Goal: Information Seeking & Learning: Find specific fact

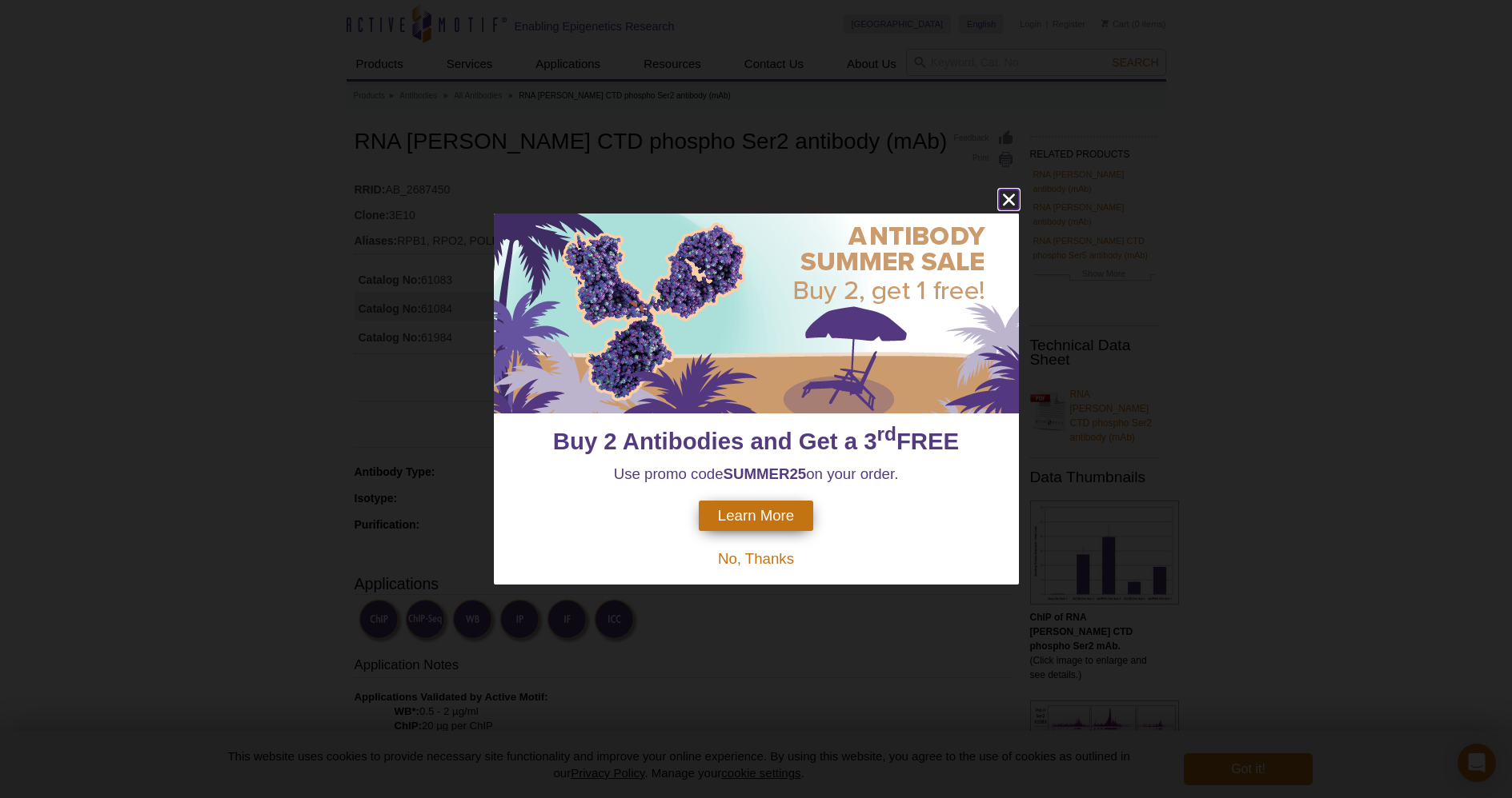
click at [1013, 194] on icon "close" at bounding box center [1008, 199] width 12 height 12
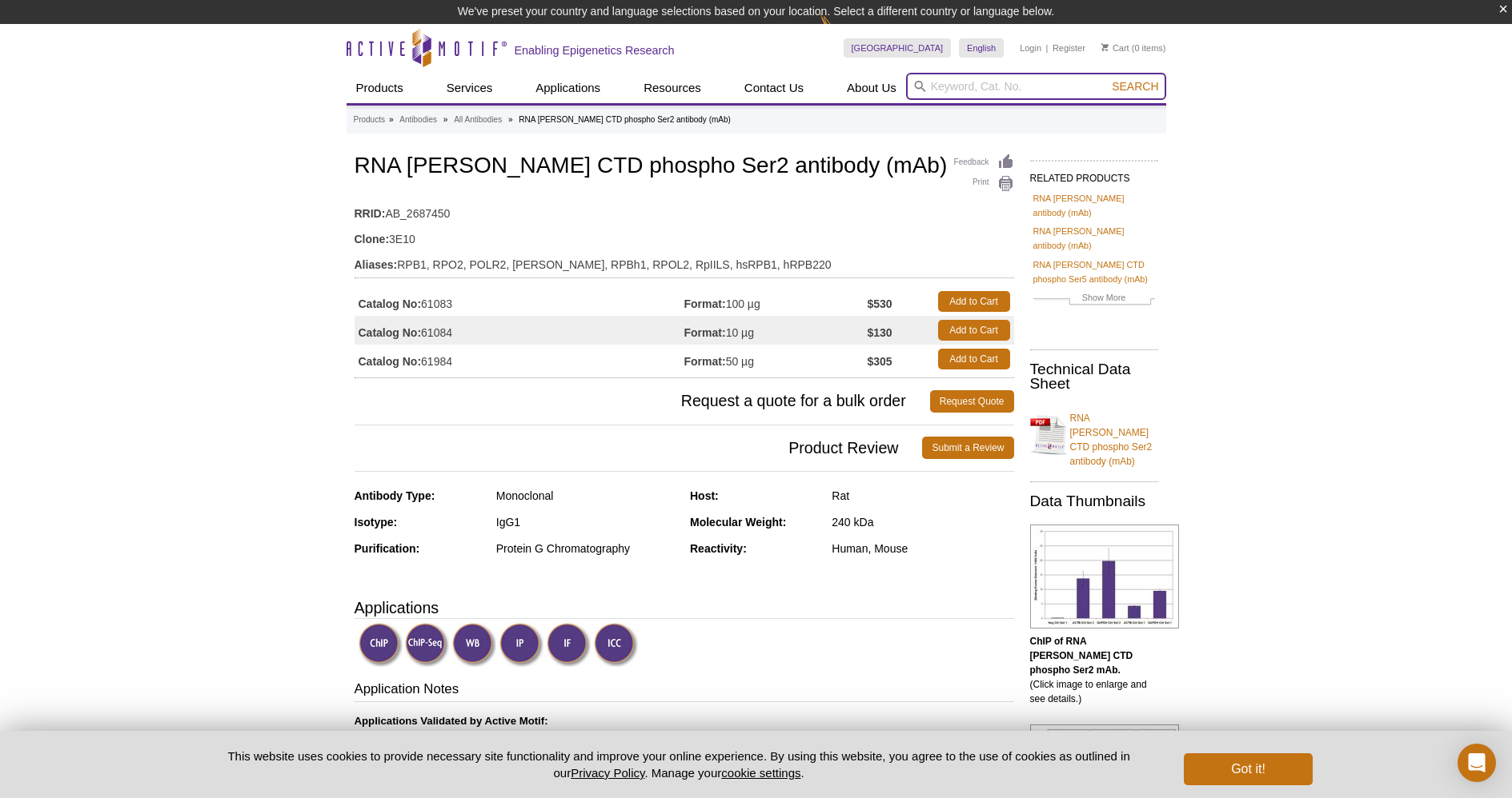
click at [982, 92] on input "search" at bounding box center [1036, 86] width 260 height 27
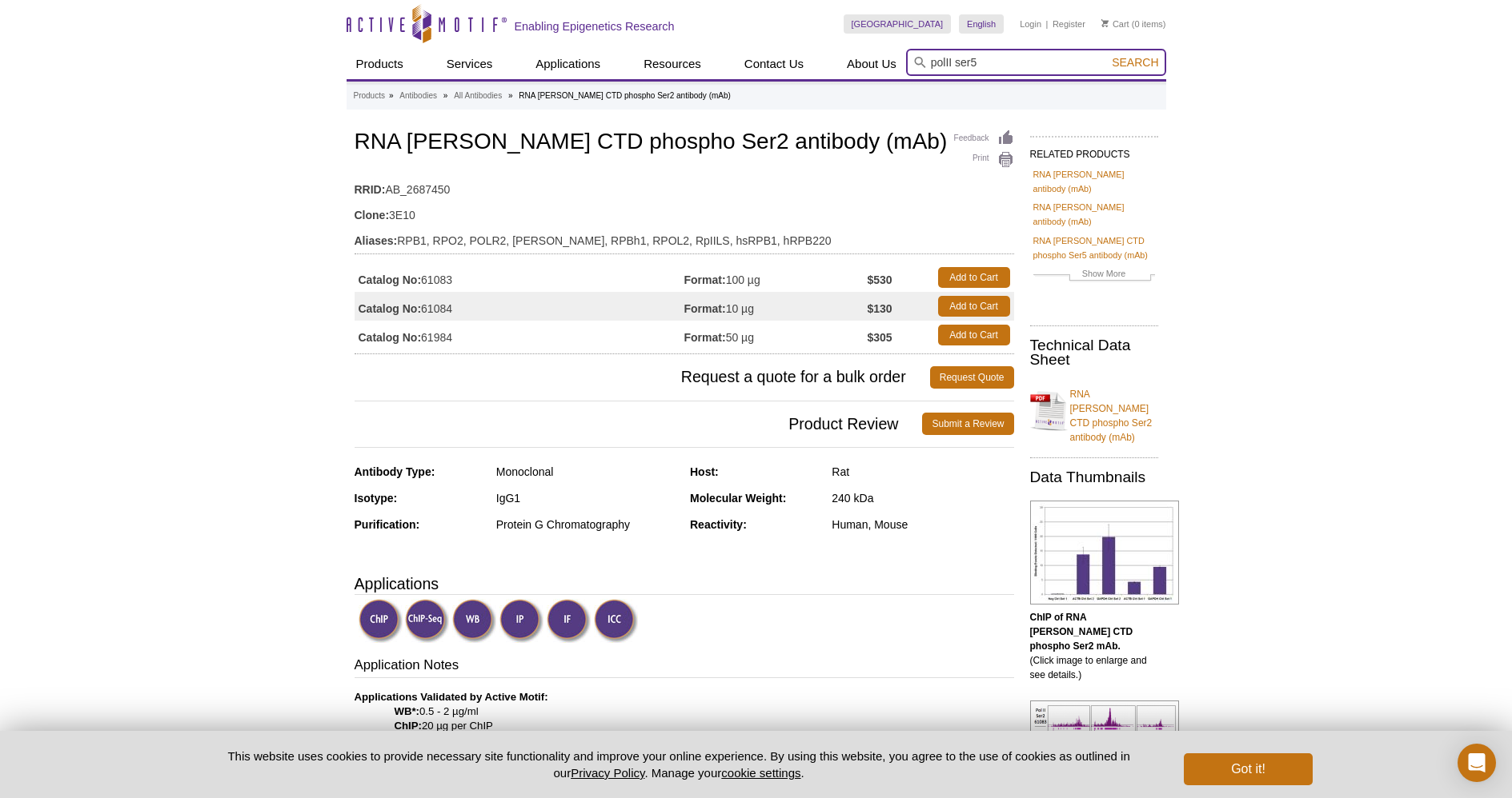
type input "polII ser5"
click at [1107, 56] on button "Search" at bounding box center [1134, 62] width 56 height 14
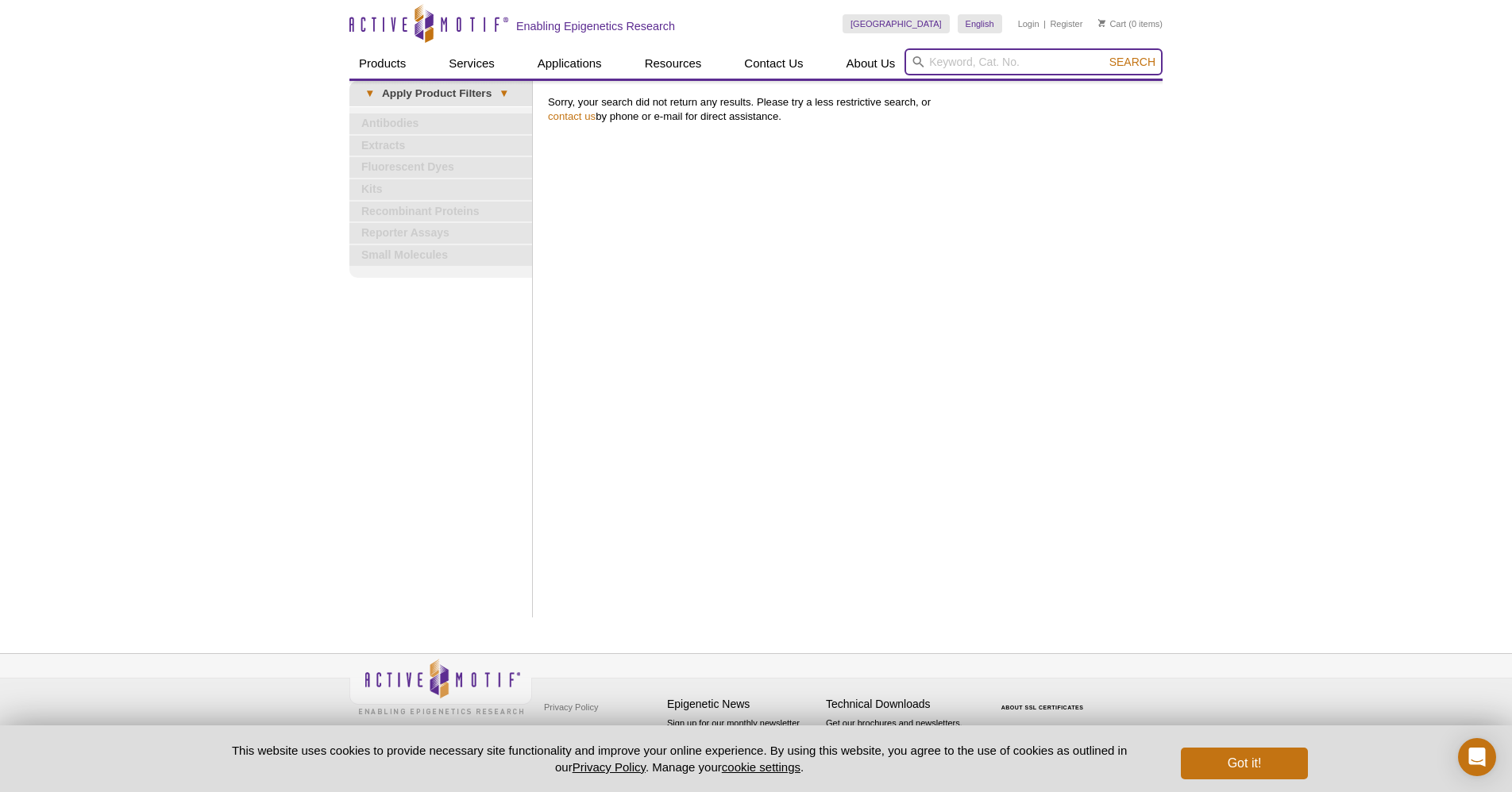
click at [1055, 65] on input "search" at bounding box center [1034, 62] width 258 height 27
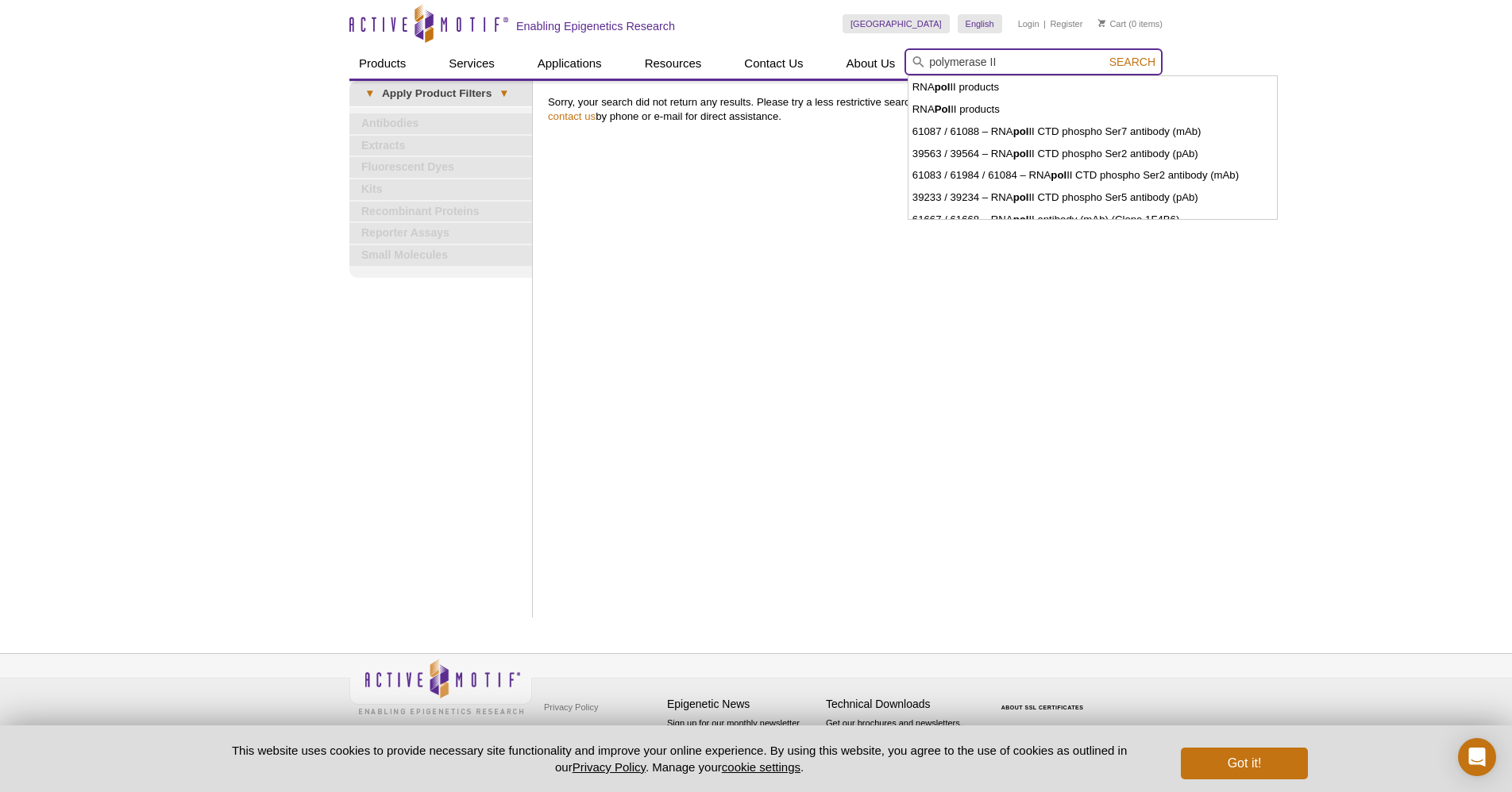
type input "polymerase II"
click at [1105, 55] on button "Search" at bounding box center [1132, 62] width 55 height 14
